Goal: Use online tool/utility: Utilize a website feature to perform a specific function

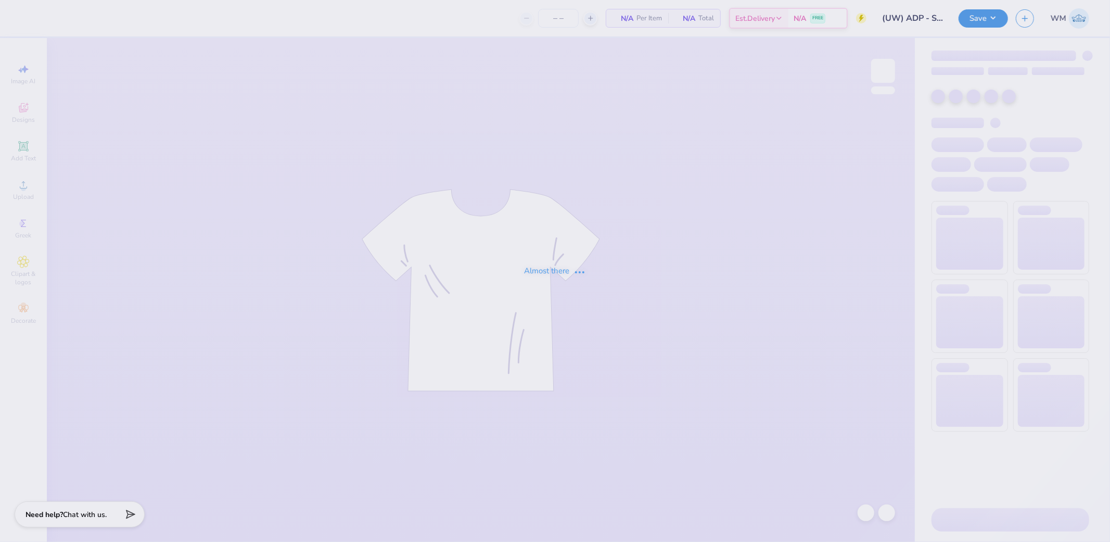
type input "80"
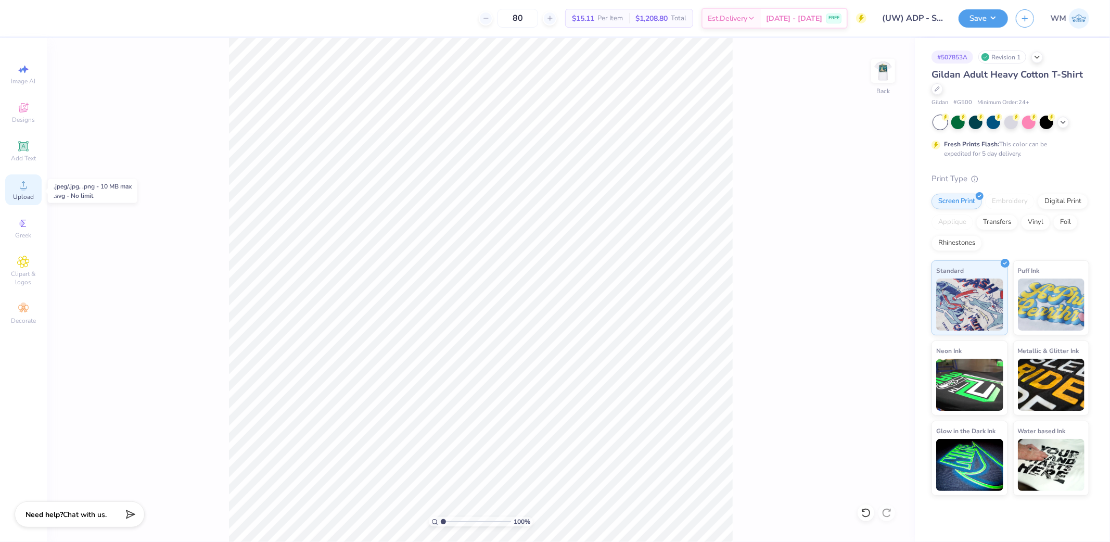
click at [29, 187] on icon at bounding box center [23, 184] width 12 height 12
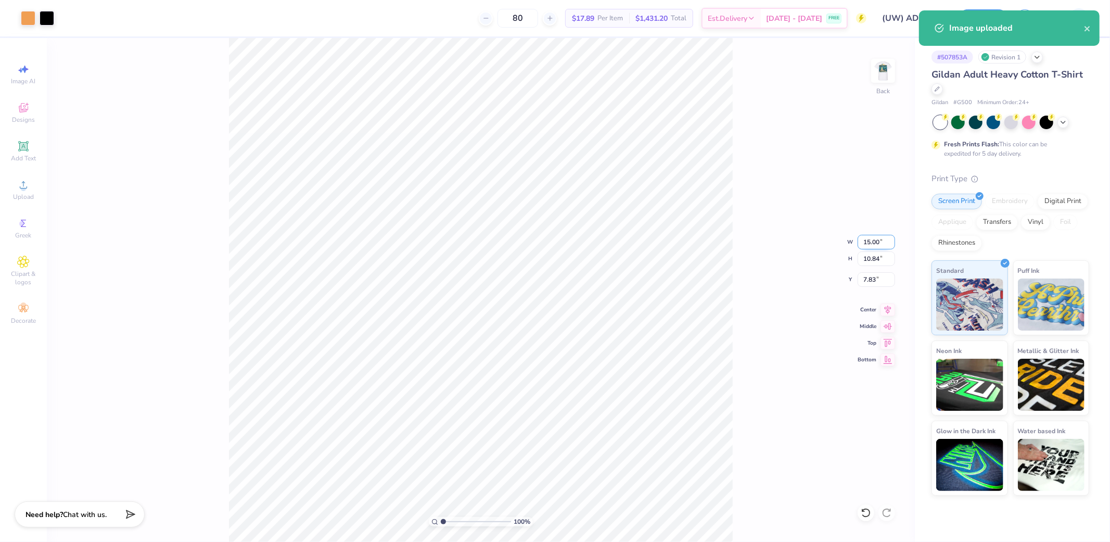
click at [879, 241] on input "15.00" at bounding box center [875, 242] width 37 height 15
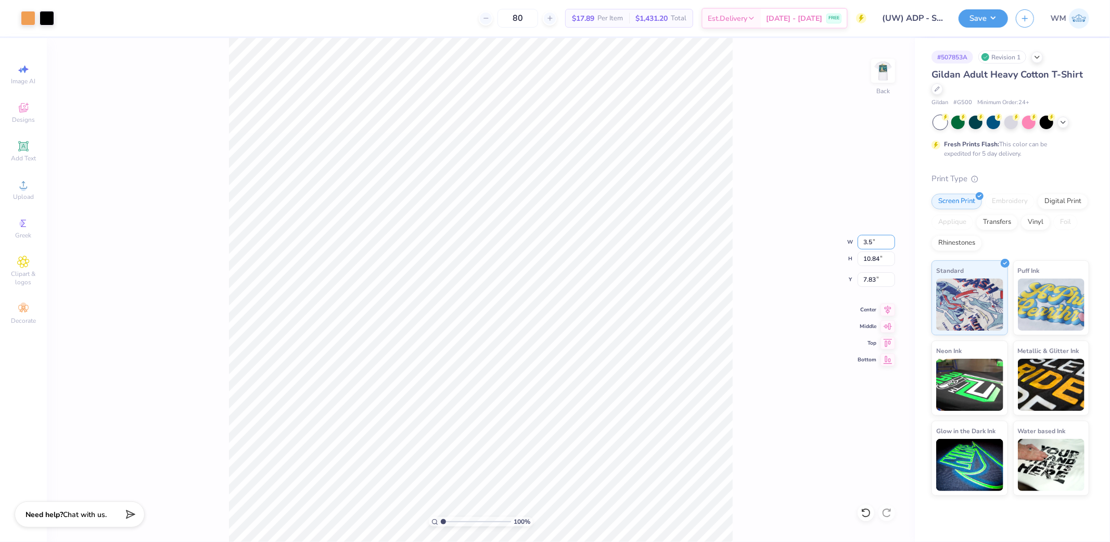
type input "3.50"
type input "2.53"
click at [872, 281] on input "11.99" at bounding box center [875, 279] width 37 height 15
type input "3.00"
click at [882, 70] on img at bounding box center [883, 71] width 42 height 42
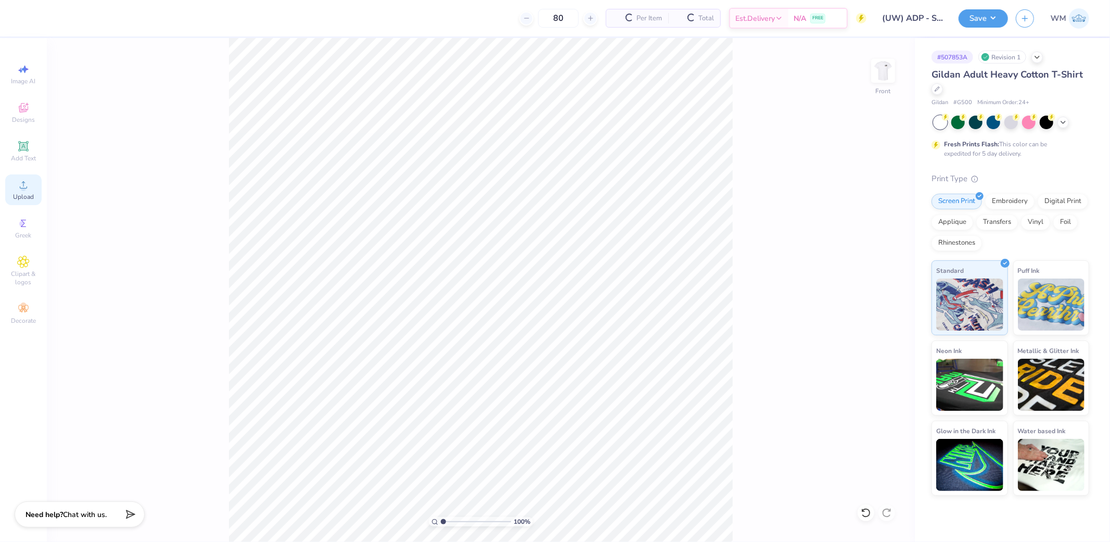
click at [22, 188] on icon at bounding box center [23, 184] width 7 height 7
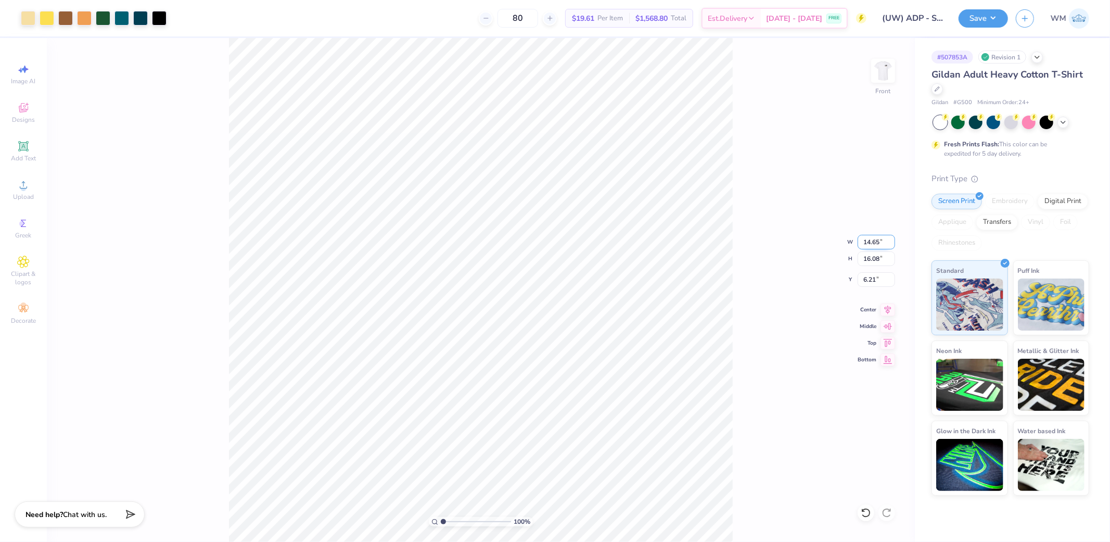
click at [874, 241] on input "14.65" at bounding box center [875, 242] width 37 height 15
type input "12.00"
type input "13.17"
click at [876, 278] on input "7.66" at bounding box center [875, 279] width 37 height 15
type input "3.00"
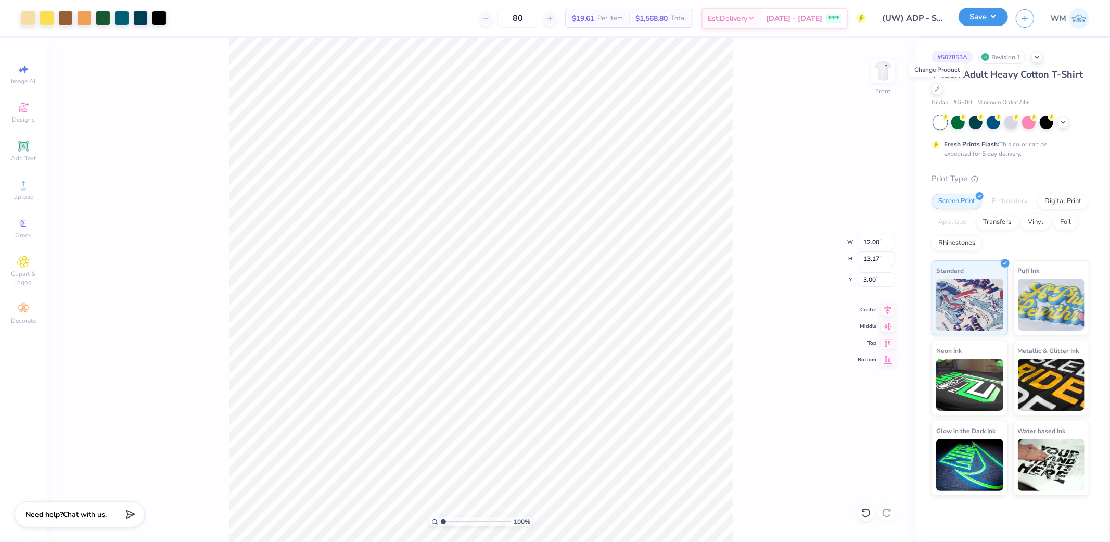
click at [978, 15] on button "Save" at bounding box center [982, 17] width 49 height 18
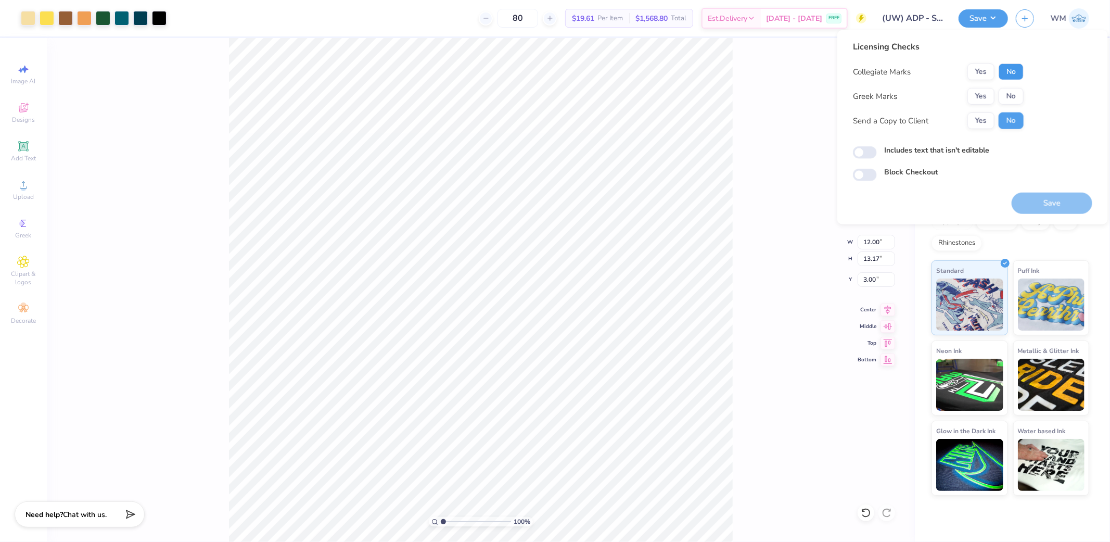
click at [1019, 69] on button "No" at bounding box center [1010, 71] width 25 height 17
click at [983, 93] on button "Yes" at bounding box center [980, 96] width 27 height 17
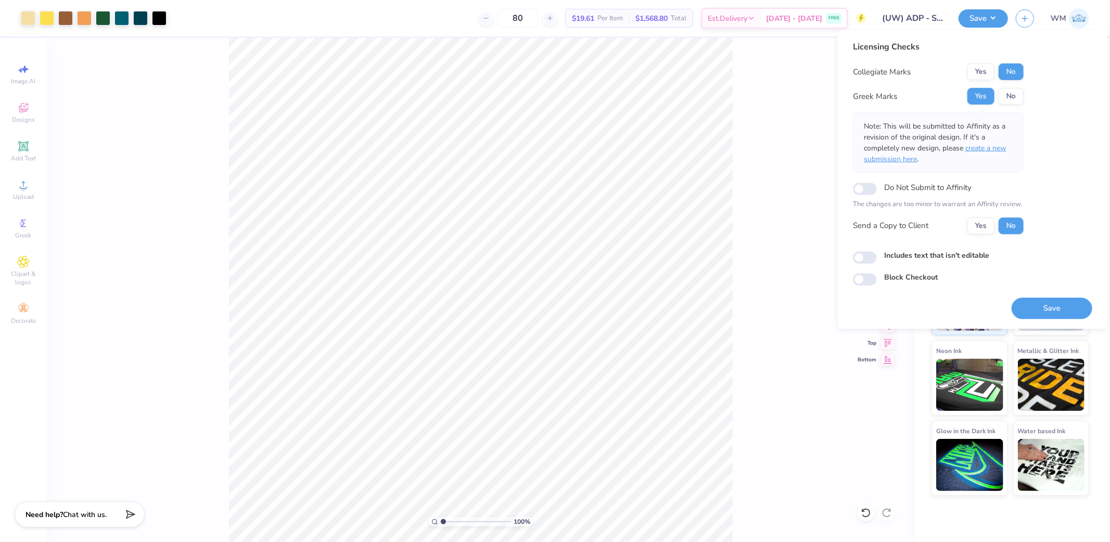
click at [995, 152] on span "create a new submission here" at bounding box center [935, 153] width 143 height 21
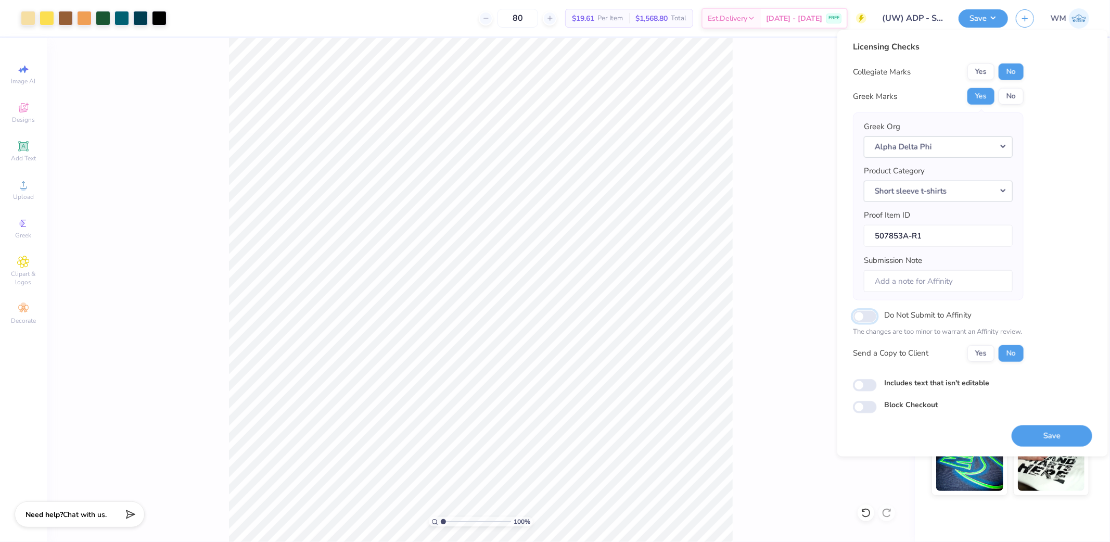
click at [863, 318] on input "Do Not Submit to Affinity" at bounding box center [865, 316] width 24 height 12
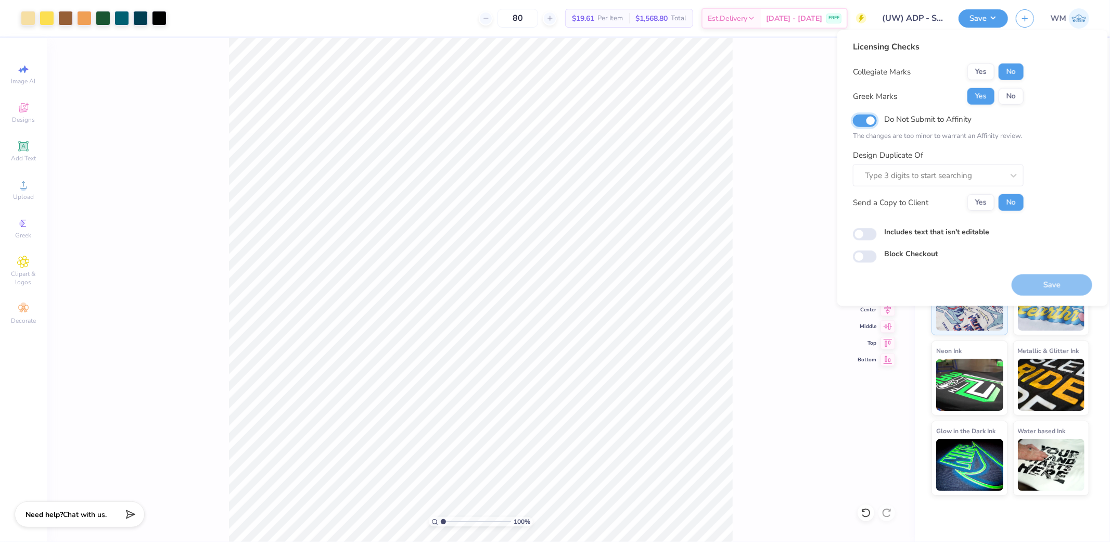
click at [869, 123] on input "Do Not Submit to Affinity" at bounding box center [865, 120] width 24 height 12
checkbox input "false"
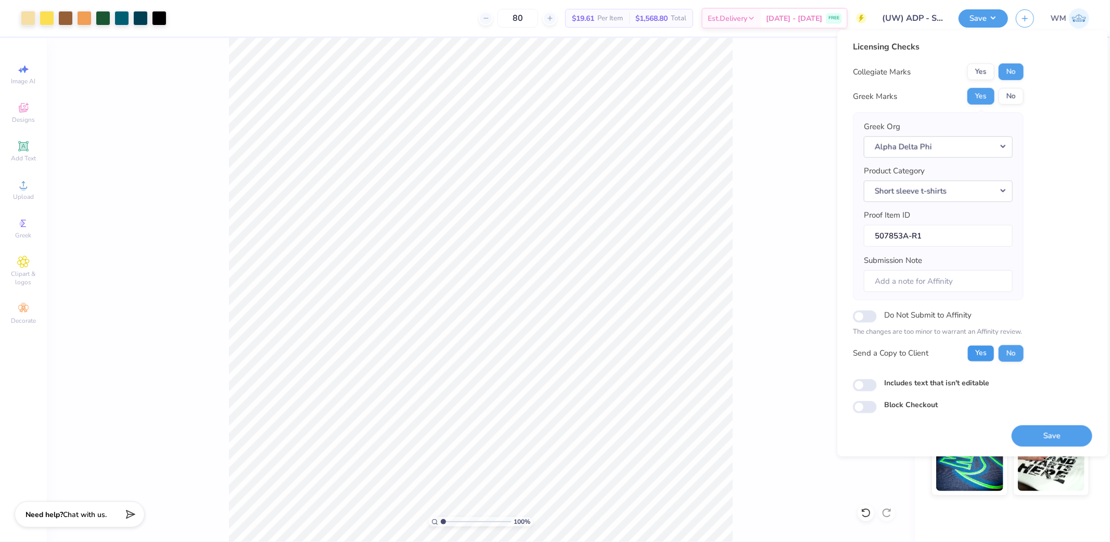
click at [972, 353] on button "Yes" at bounding box center [980, 352] width 27 height 17
click at [867, 382] on input "Includes text that isn't editable" at bounding box center [865, 385] width 24 height 12
checkbox input "true"
click at [1034, 434] on button "Save" at bounding box center [1051, 434] width 81 height 21
